Goal: Task Accomplishment & Management: Manage account settings

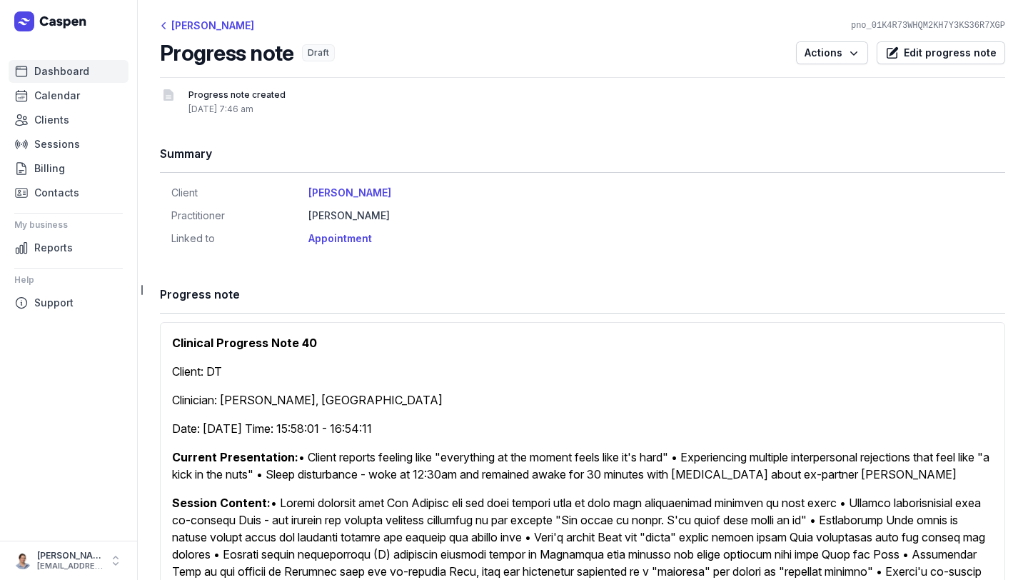
click at [35, 64] on span "Dashboard" at bounding box center [61, 71] width 55 height 17
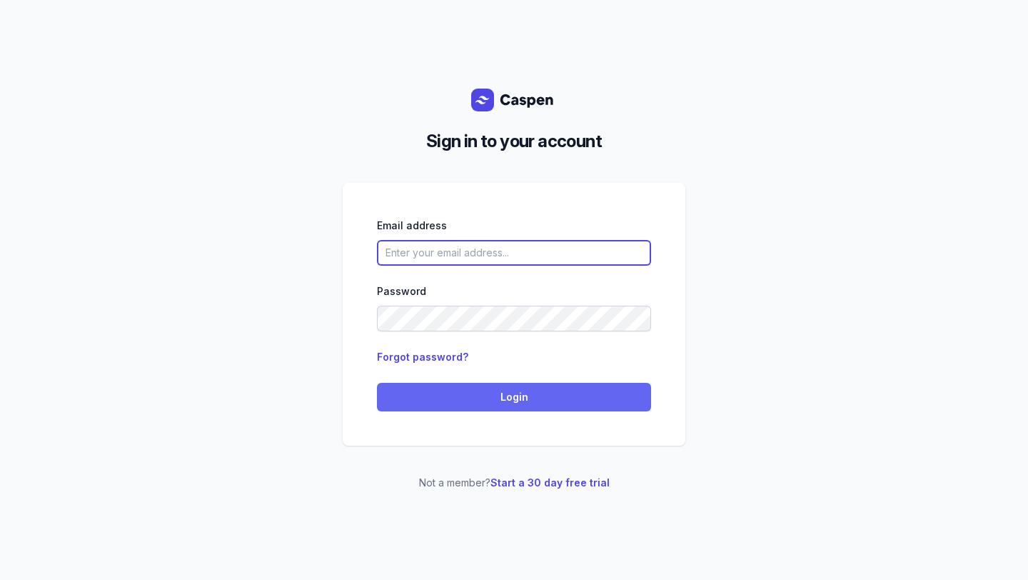
type input "[EMAIL_ADDRESS][DOMAIN_NAME]"
click at [467, 404] on span "Login" at bounding box center [514, 397] width 257 height 17
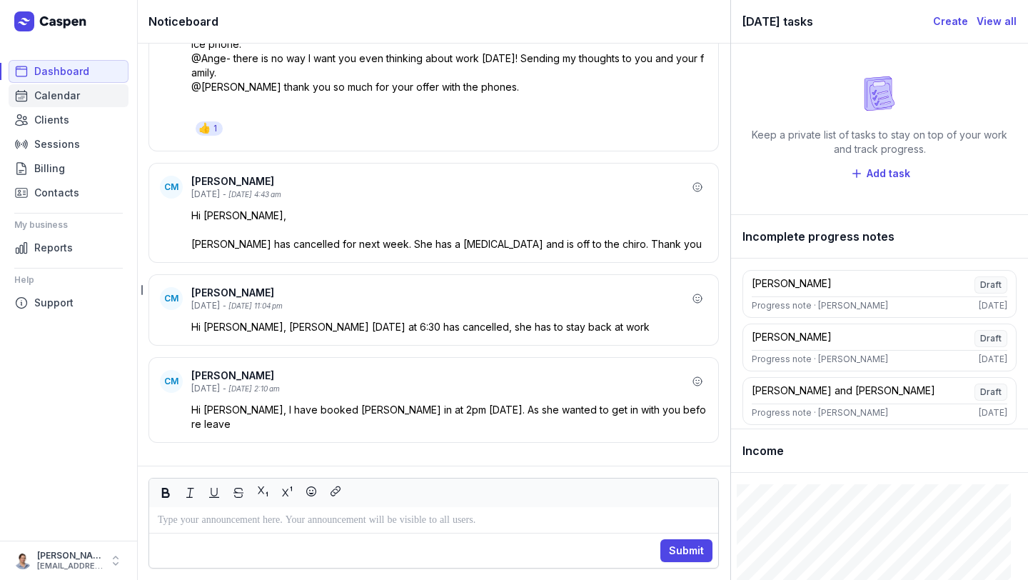
click at [54, 96] on span "Calendar" at bounding box center [57, 95] width 46 height 17
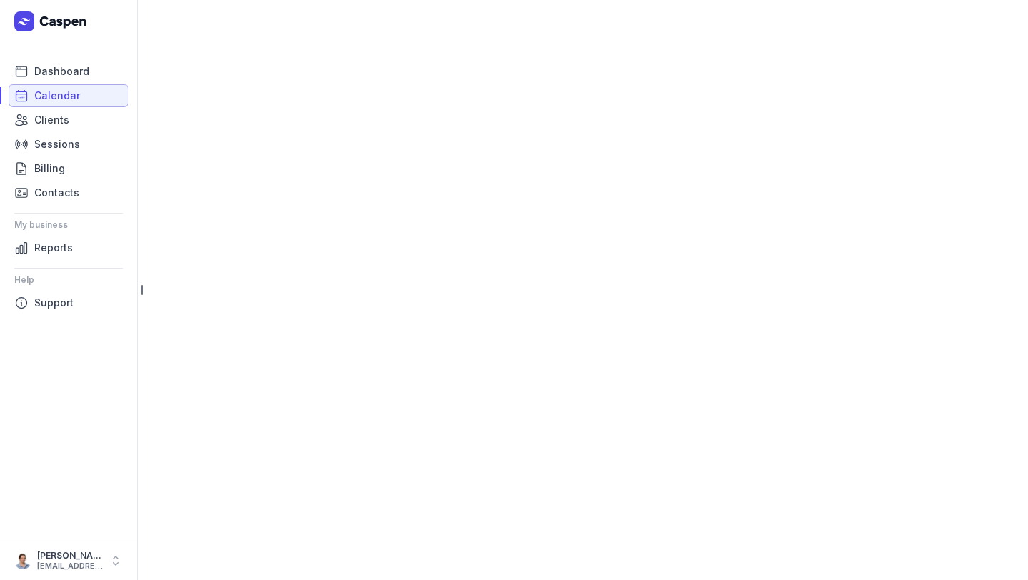
select select "week"
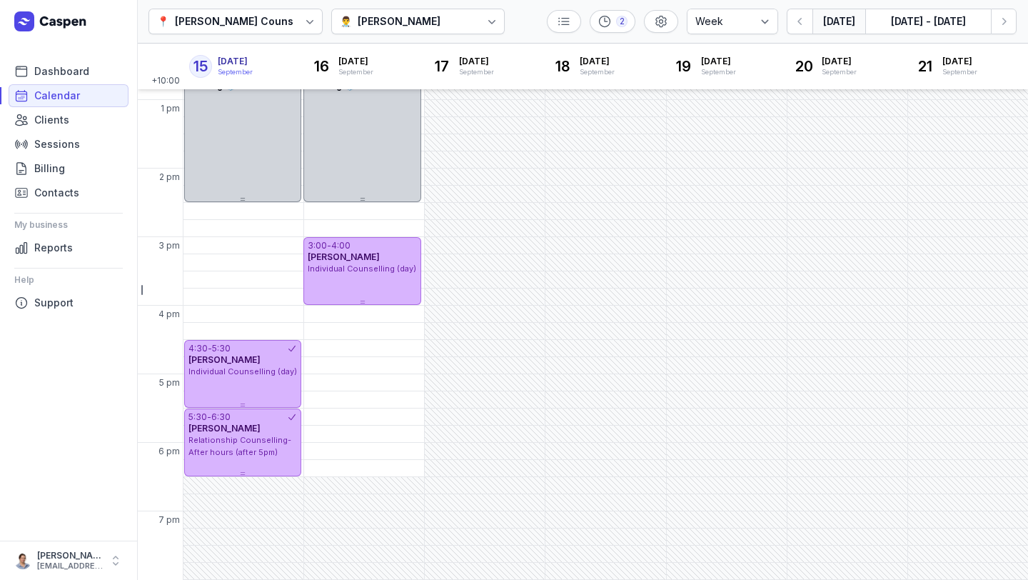
scroll to position [330, 0]
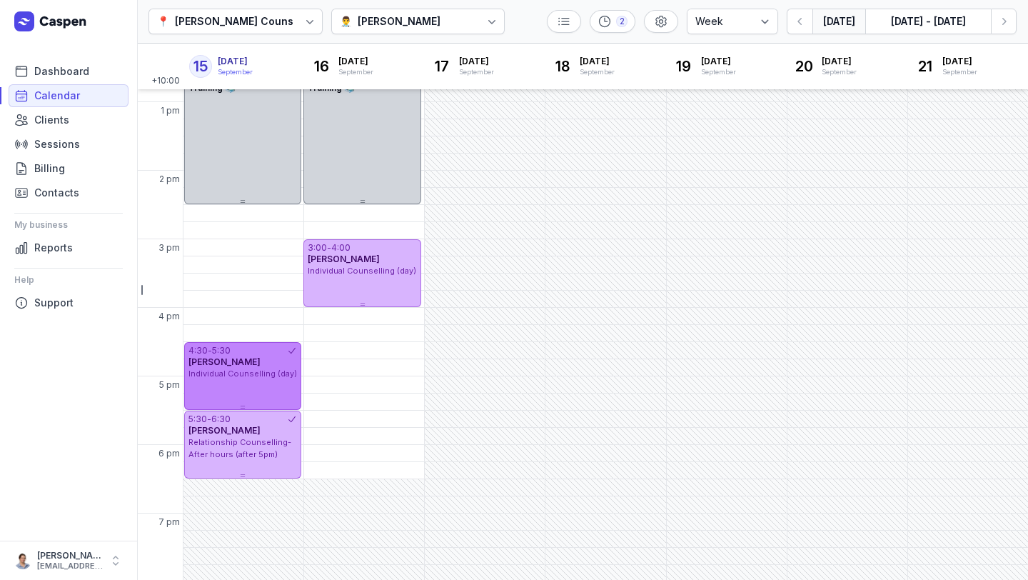
click at [249, 376] on span "Individual Counselling (day)" at bounding box center [243, 374] width 109 height 10
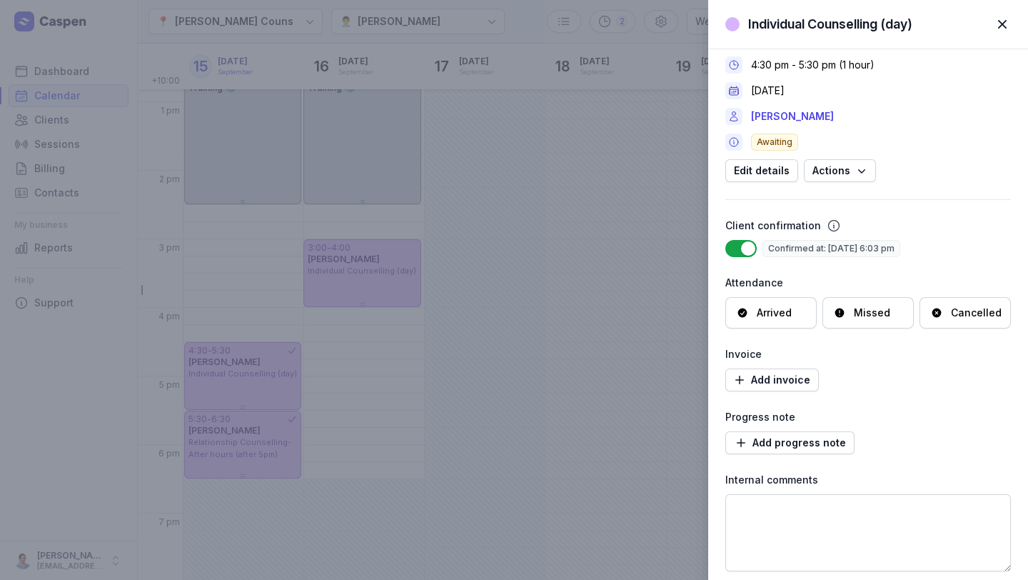
scroll to position [35, 0]
click at [830, 122] on link "[PERSON_NAME]" at bounding box center [792, 117] width 83 height 17
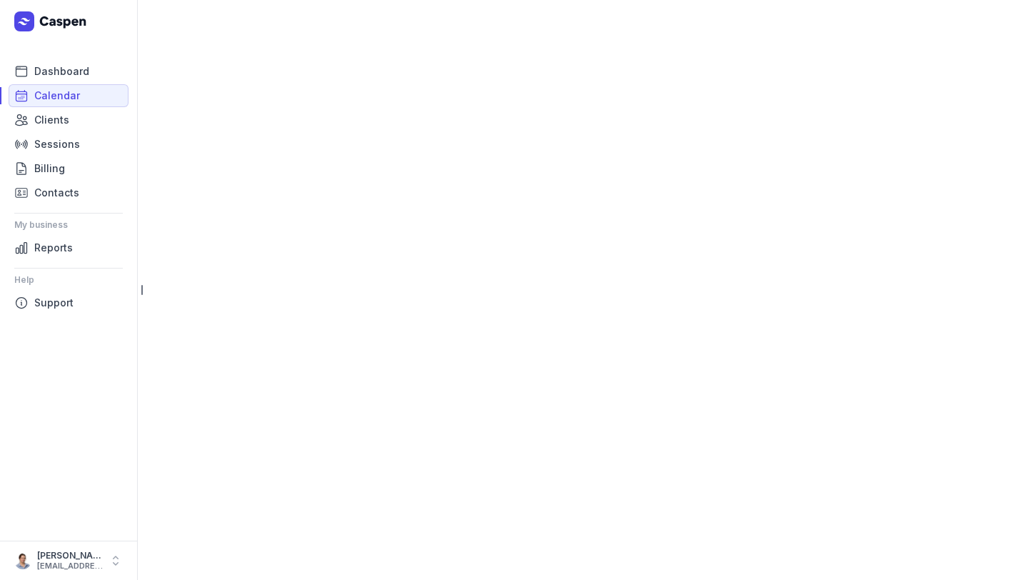
select select "week"
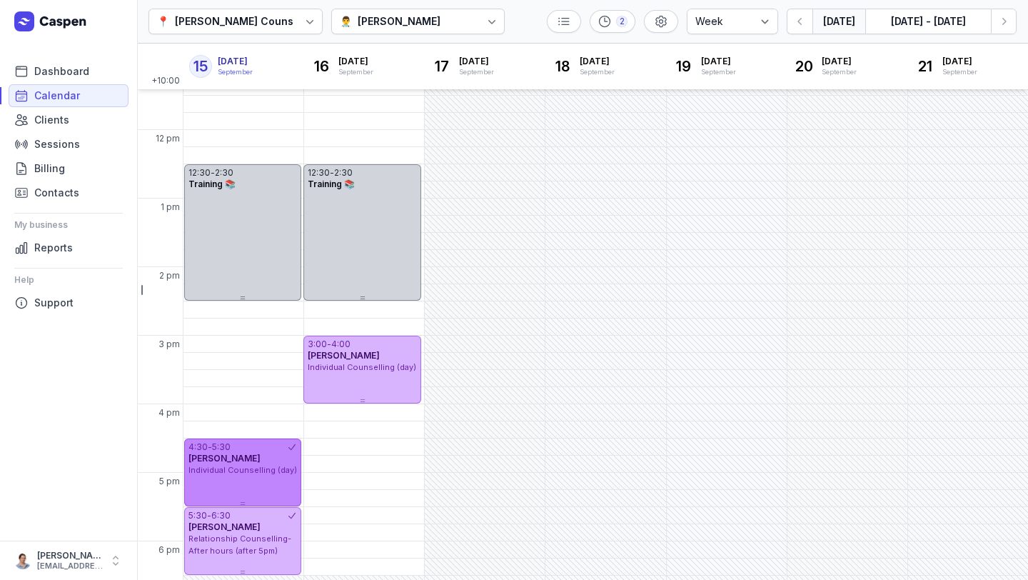
scroll to position [332, 0]
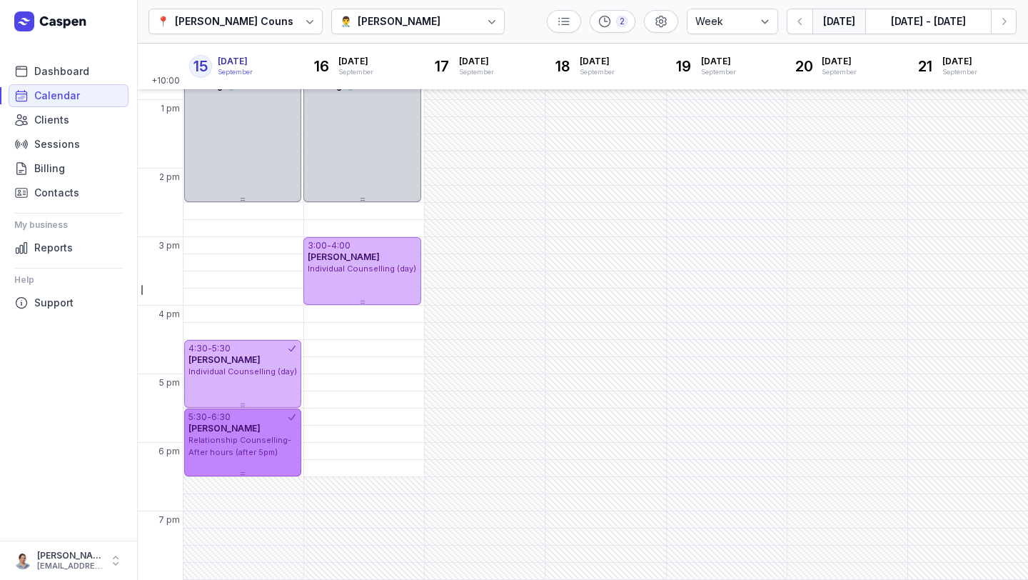
click at [261, 421] on div "5:30 - 6:30" at bounding box center [238, 416] width 99 height 11
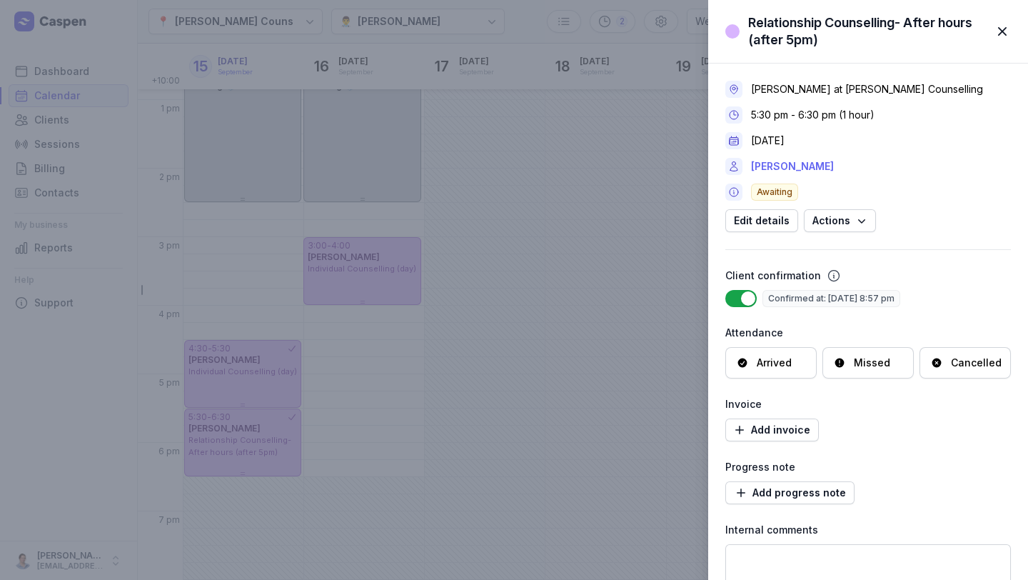
click at [798, 167] on link "[PERSON_NAME]" at bounding box center [792, 166] width 83 height 17
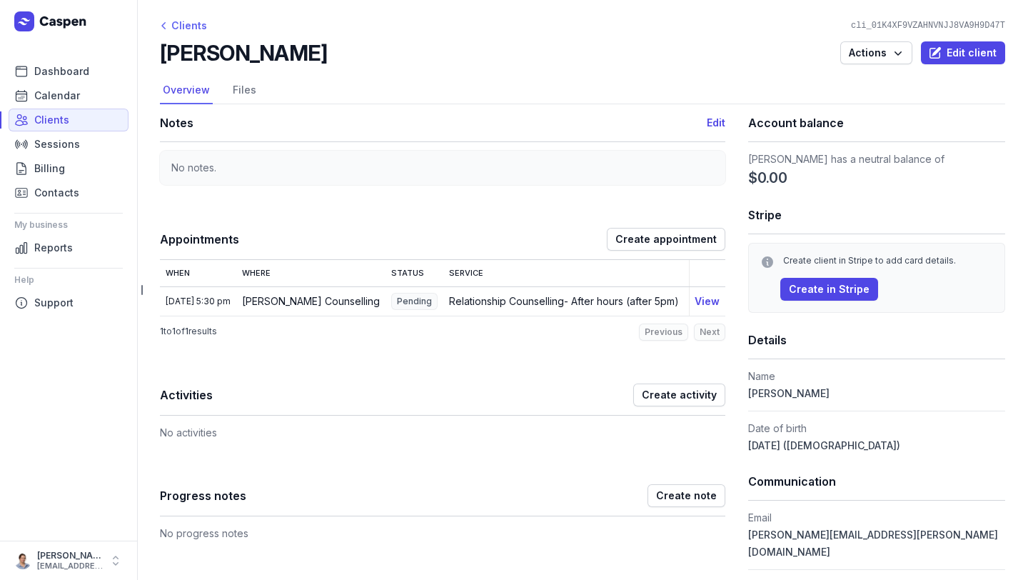
click at [177, 17] on div "Clients" at bounding box center [183, 25] width 47 height 17
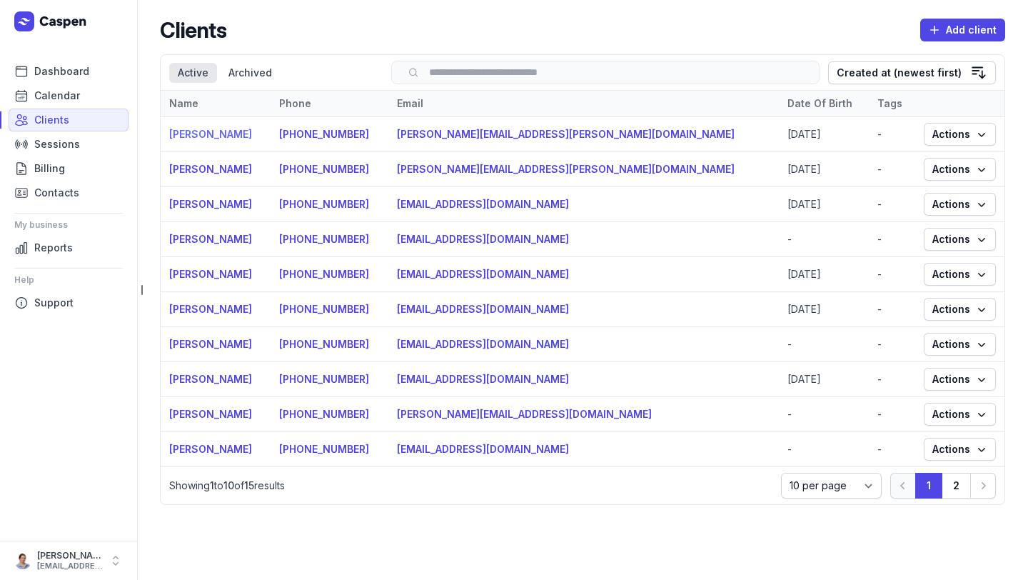
click at [180, 131] on link "[PERSON_NAME]" at bounding box center [210, 134] width 83 height 12
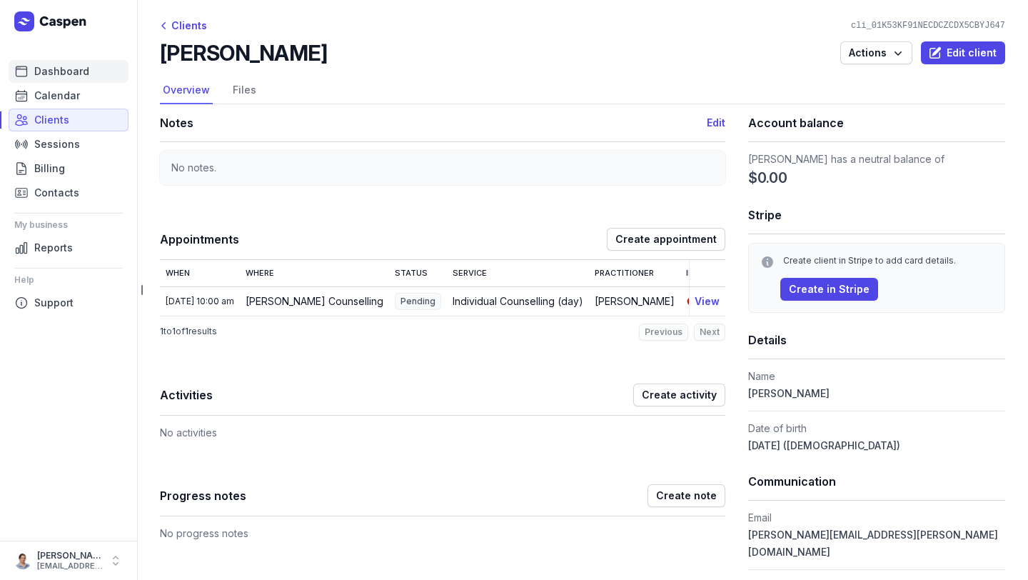
click at [74, 64] on span "Dashboard" at bounding box center [61, 71] width 55 height 17
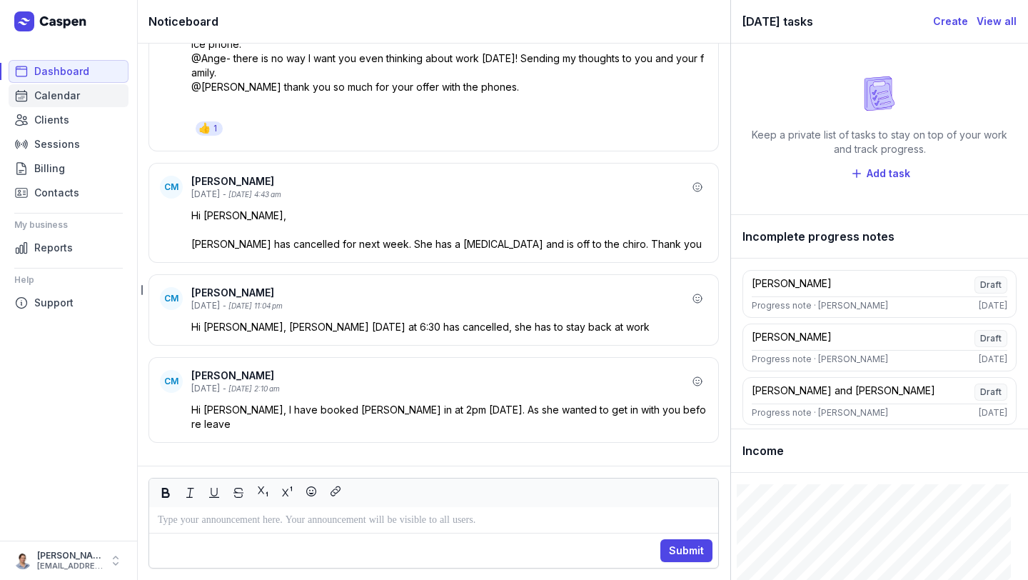
click at [59, 99] on span "Calendar" at bounding box center [57, 95] width 46 height 17
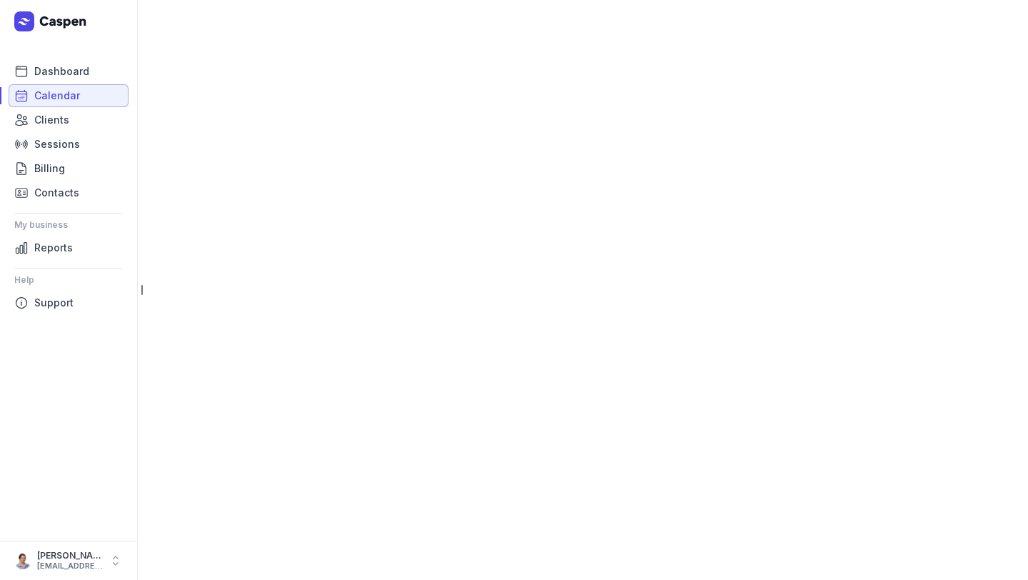
select select "week"
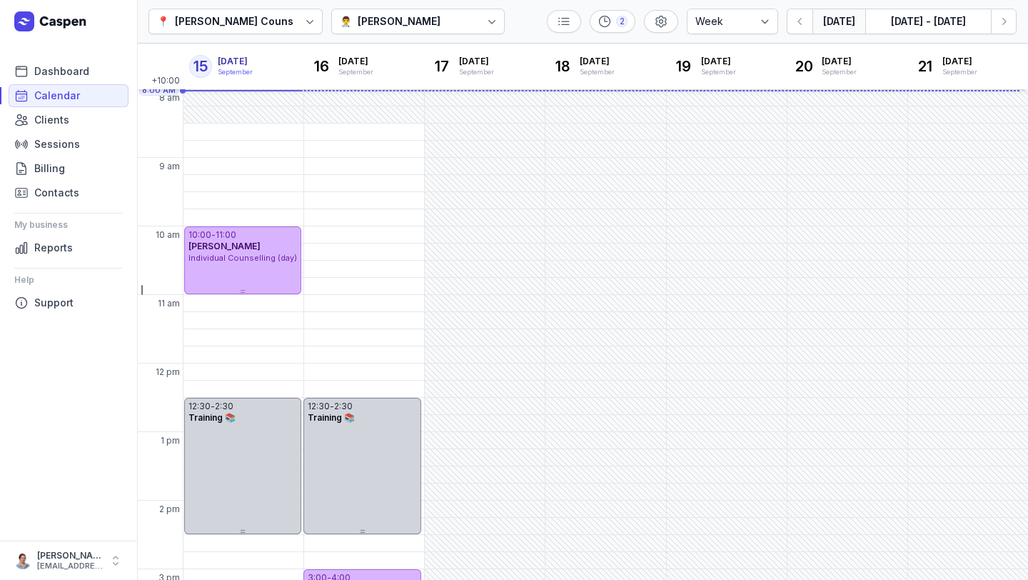
click at [369, 21] on div "[PERSON_NAME]" at bounding box center [399, 21] width 83 height 17
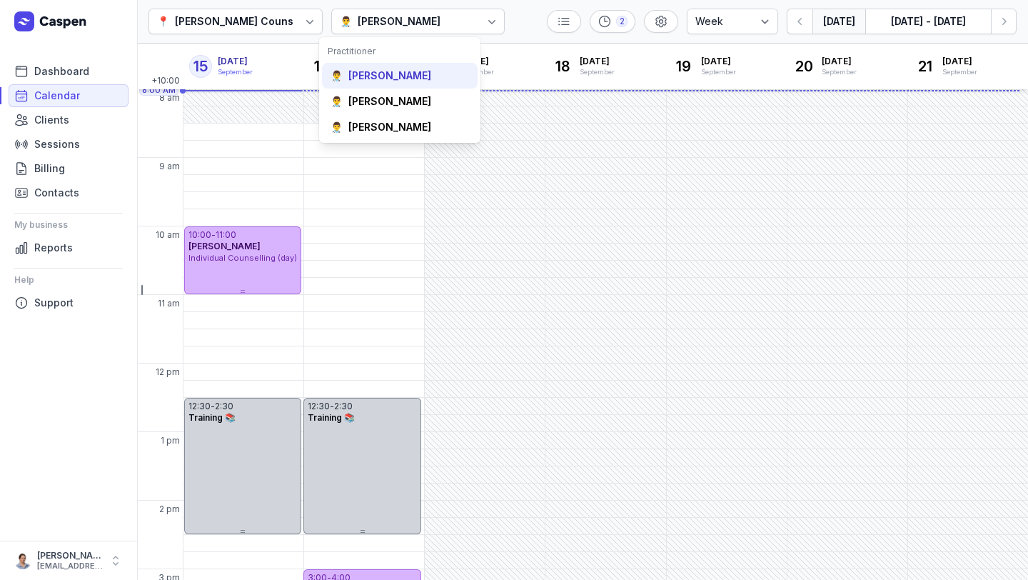
click at [379, 79] on div "[PERSON_NAME]" at bounding box center [390, 76] width 83 height 14
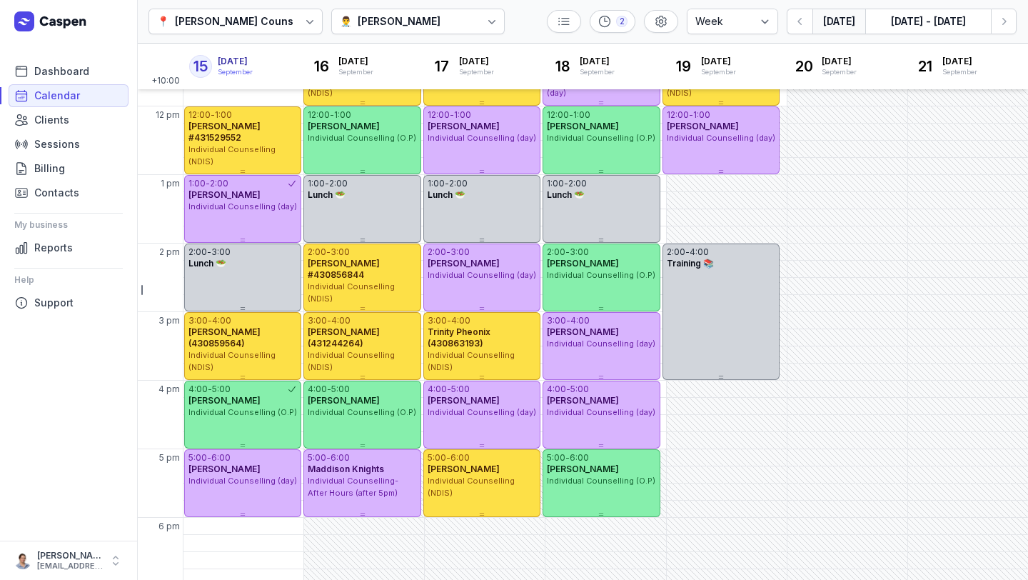
scroll to position [256, 0]
